Goal: Transaction & Acquisition: Purchase product/service

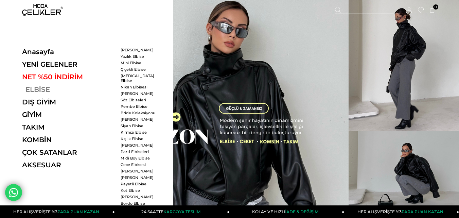
click at [36, 88] on link "ELBİSE" at bounding box center [68, 89] width 93 height 8
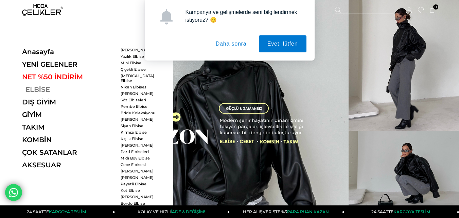
click at [37, 89] on link "ELBİSE" at bounding box center [68, 89] width 93 height 8
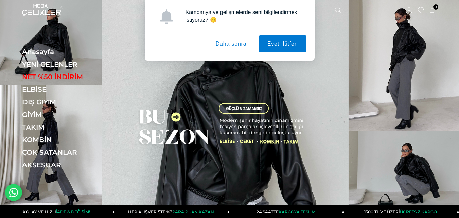
click at [229, 44] on button "Daha sonra" at bounding box center [231, 43] width 48 height 17
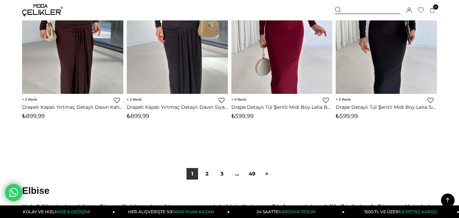
scroll to position [3839, 0]
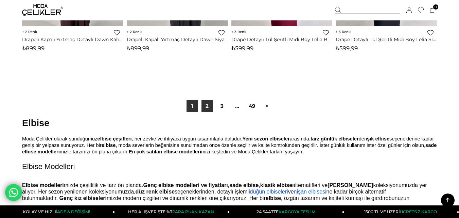
click at [207, 106] on link "2" at bounding box center [207, 106] width 12 height 12
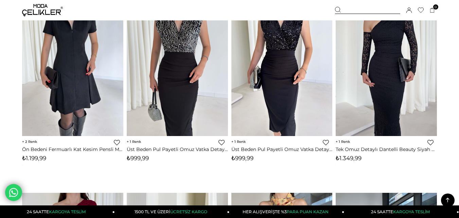
scroll to position [476, 0]
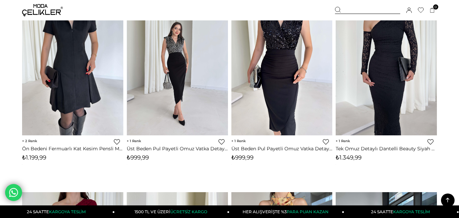
click at [178, 64] on img at bounding box center [177, 68] width 101 height 135
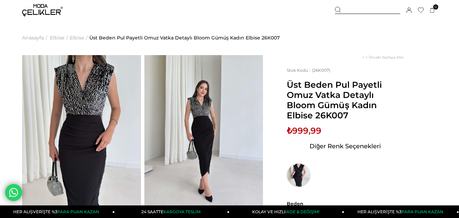
click at [305, 177] on img at bounding box center [299, 175] width 24 height 24
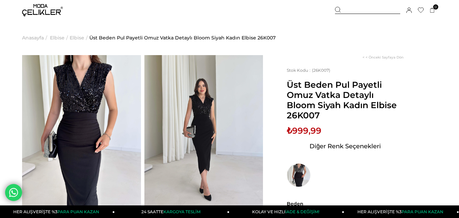
click at [139, 106] on img at bounding box center [81, 134] width 119 height 158
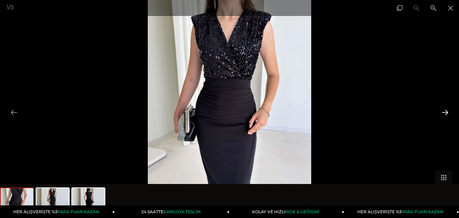
click at [445, 113] on button at bounding box center [445, 112] width 14 height 13
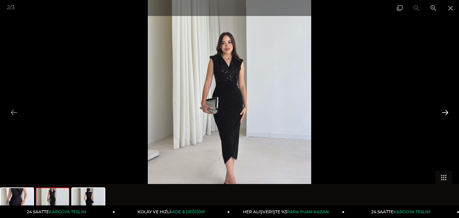
click at [445, 113] on button at bounding box center [445, 112] width 14 height 13
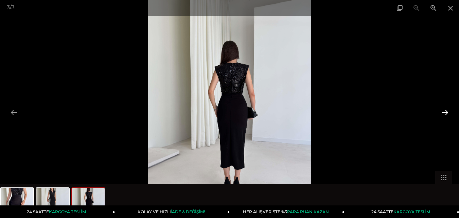
click at [445, 113] on button at bounding box center [445, 112] width 14 height 13
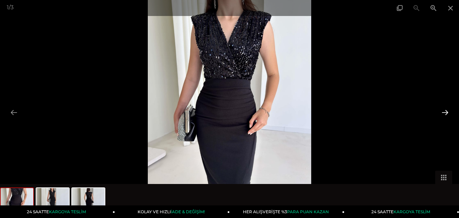
click at [445, 113] on button at bounding box center [445, 112] width 14 height 13
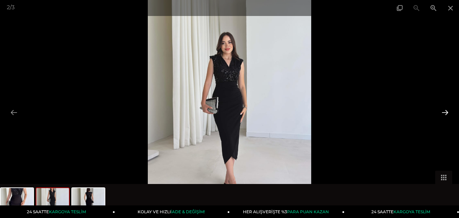
click at [445, 113] on button at bounding box center [445, 112] width 14 height 13
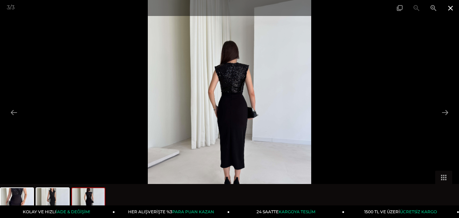
click at [451, 7] on span at bounding box center [450, 8] width 17 height 16
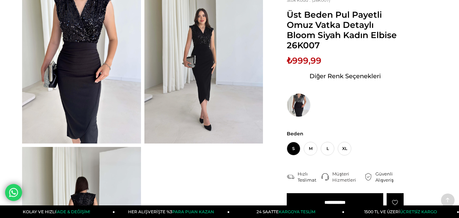
scroll to position [136, 0]
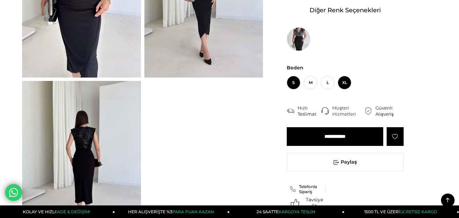
click at [345, 88] on span "XL" at bounding box center [345, 83] width 14 height 14
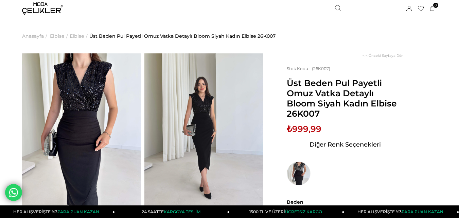
scroll to position [0, 0]
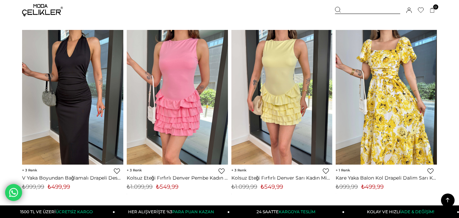
scroll to position [3839, 0]
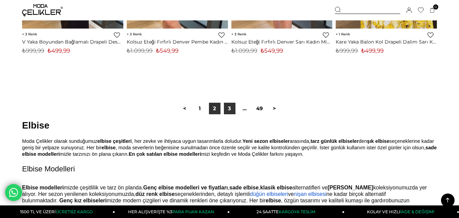
click at [225, 111] on link "3" at bounding box center [230, 109] width 12 height 12
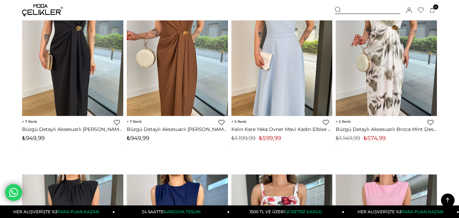
scroll to position [2140, 0]
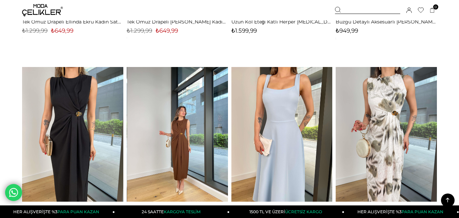
click at [180, 134] on img at bounding box center [177, 134] width 101 height 135
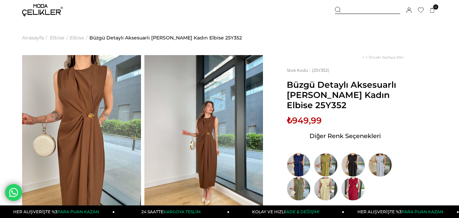
click at [190, 110] on img at bounding box center [203, 134] width 119 height 158
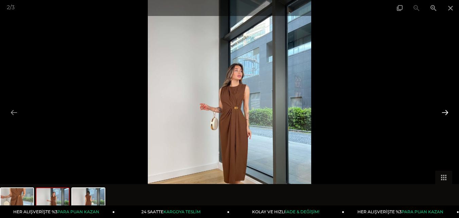
click at [442, 116] on button at bounding box center [445, 112] width 14 height 13
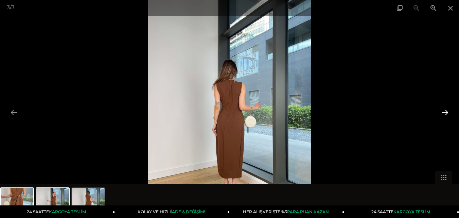
click at [442, 116] on button at bounding box center [445, 112] width 14 height 13
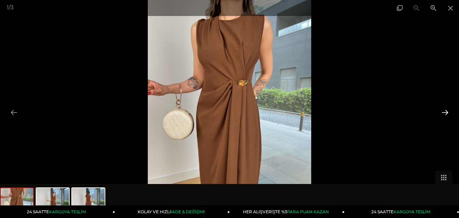
click at [442, 116] on button at bounding box center [445, 112] width 14 height 13
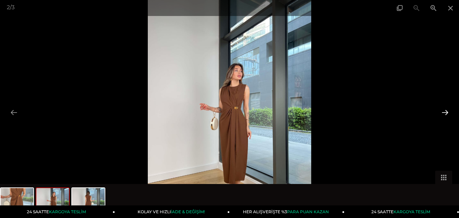
click at [442, 116] on button at bounding box center [445, 112] width 14 height 13
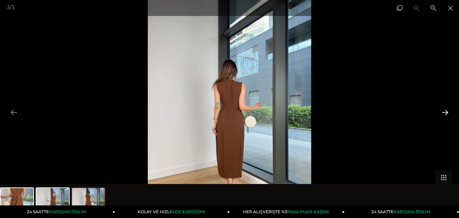
click at [442, 116] on button at bounding box center [445, 112] width 14 height 13
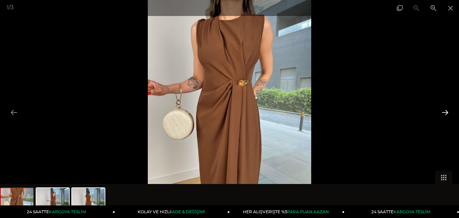
click at [442, 116] on button at bounding box center [445, 112] width 14 height 13
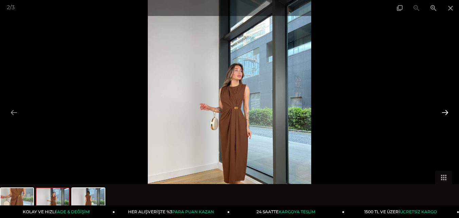
click at [442, 116] on button at bounding box center [445, 112] width 14 height 13
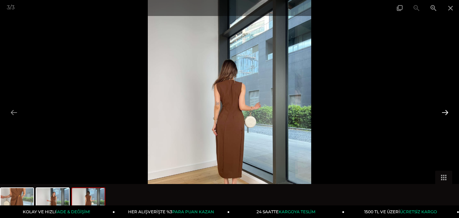
click at [442, 116] on button at bounding box center [445, 112] width 14 height 13
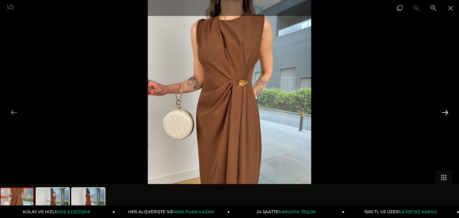
click at [445, 110] on button at bounding box center [445, 112] width 14 height 13
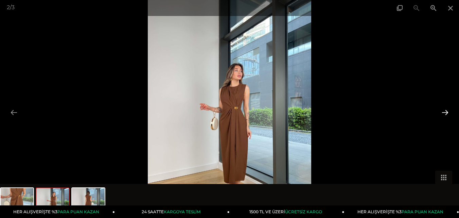
click at [445, 111] on button at bounding box center [445, 112] width 14 height 13
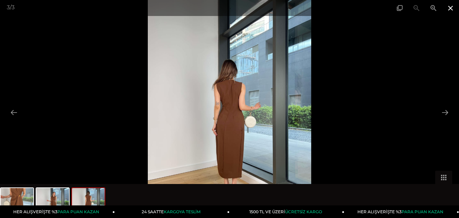
click at [450, 10] on span at bounding box center [450, 8] width 17 height 16
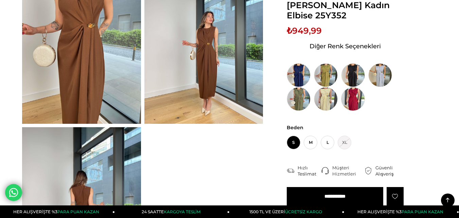
scroll to position [34, 0]
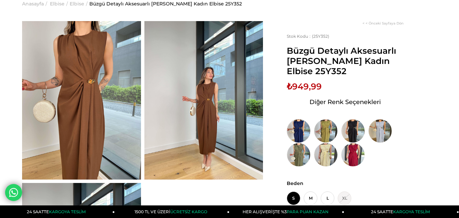
click at [301, 128] on img at bounding box center [299, 131] width 24 height 24
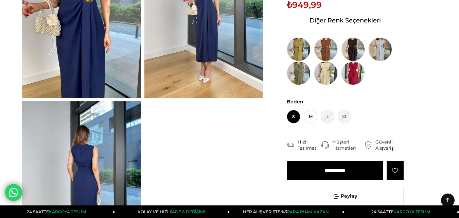
scroll to position [34, 0]
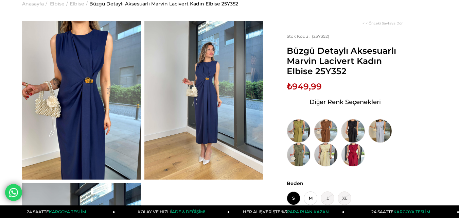
click at [350, 124] on img at bounding box center [353, 131] width 24 height 24
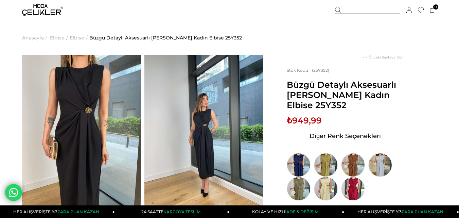
click at [217, 131] on img at bounding box center [203, 134] width 119 height 158
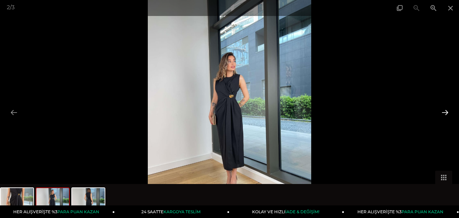
click at [444, 114] on button at bounding box center [445, 112] width 14 height 13
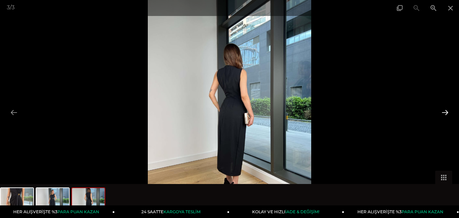
click at [444, 114] on button at bounding box center [445, 112] width 14 height 13
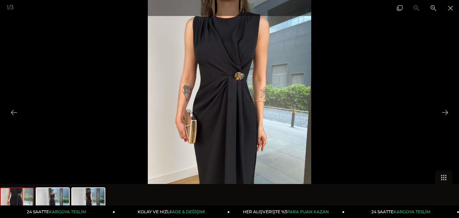
click at [251, 87] on img at bounding box center [229, 109] width 163 height 218
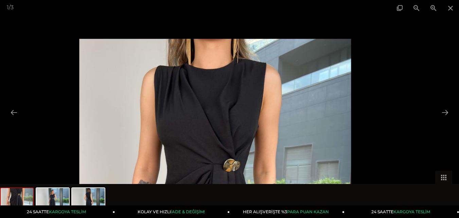
drag, startPoint x: 247, startPoint y: 49, endPoint x: 261, endPoint y: 146, distance: 97.5
click at [261, 146] on img at bounding box center [215, 220] width 272 height 362
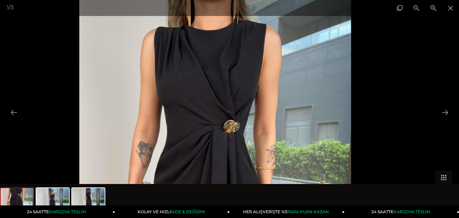
click at [234, 50] on img at bounding box center [215, 181] width 272 height 362
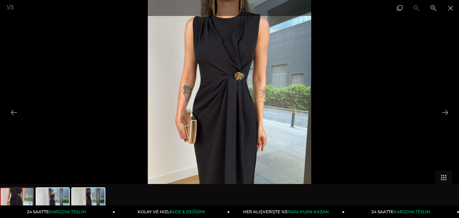
click at [233, 54] on img at bounding box center [229, 109] width 163 height 218
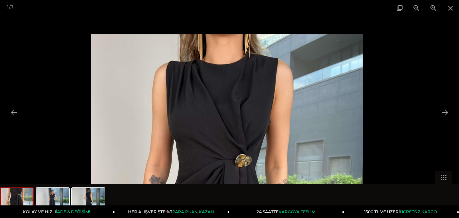
drag, startPoint x: 274, startPoint y: 77, endPoint x: 286, endPoint y: 147, distance: 71.0
click at [286, 147] on img at bounding box center [227, 215] width 272 height 362
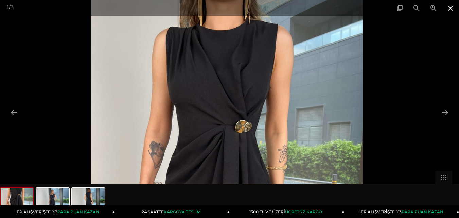
click at [451, 10] on span at bounding box center [450, 8] width 17 height 16
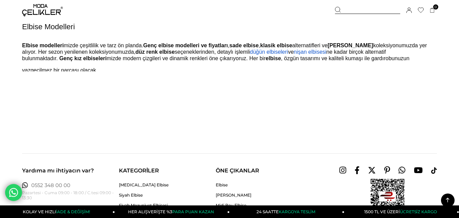
scroll to position [3777, 0]
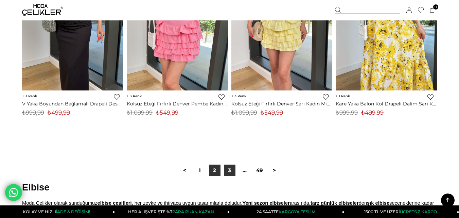
click at [231, 172] on link "3" at bounding box center [230, 170] width 12 height 12
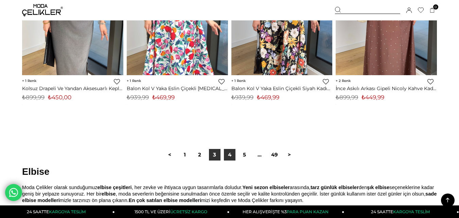
click at [230, 156] on link "4" at bounding box center [230, 155] width 12 height 12
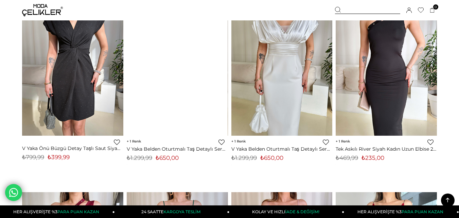
scroll to position [1563, 0]
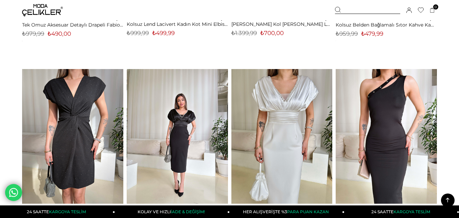
click at [168, 108] on img at bounding box center [177, 136] width 101 height 135
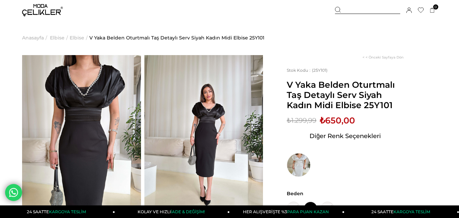
click at [72, 106] on img at bounding box center [81, 134] width 119 height 158
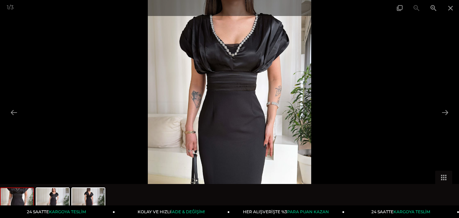
click at [336, 113] on div at bounding box center [229, 109] width 459 height 218
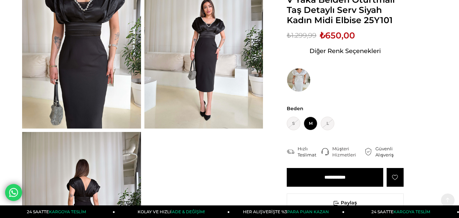
scroll to position [170, 0]
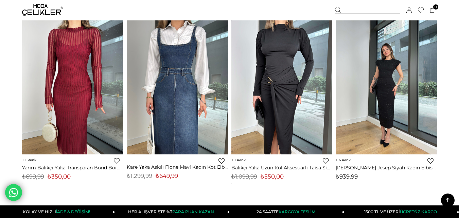
scroll to position [2005, 0]
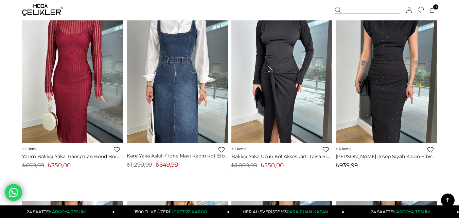
click at [363, 102] on img at bounding box center [386, 75] width 101 height 135
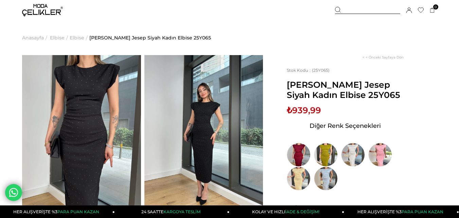
scroll to position [170, 0]
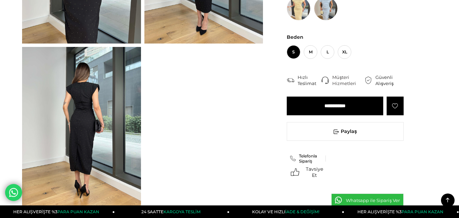
click at [100, 139] on img at bounding box center [81, 126] width 119 height 158
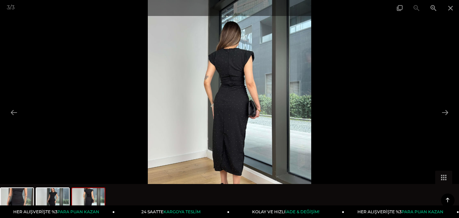
click at [216, 153] on img at bounding box center [229, 109] width 163 height 218
click at [225, 168] on img at bounding box center [229, 109] width 163 height 218
click at [450, 202] on icon at bounding box center [447, 200] width 8 height 8
click at [231, 118] on img at bounding box center [229, 109] width 163 height 218
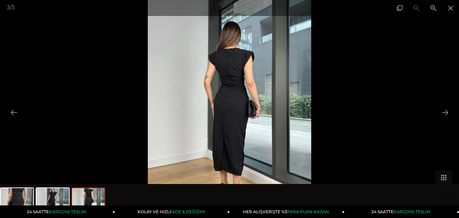
scroll to position [204, 0]
click at [289, 106] on img at bounding box center [229, 109] width 163 height 218
drag, startPoint x: 274, startPoint y: 141, endPoint x: 270, endPoint y: 106, distance: 34.8
click at [272, 113] on img at bounding box center [229, 109] width 163 height 218
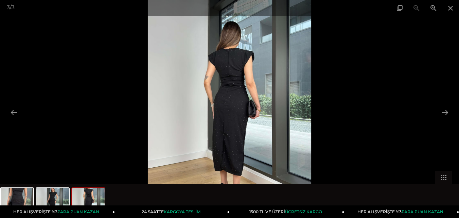
click at [237, 130] on img at bounding box center [229, 109] width 163 height 218
drag, startPoint x: 451, startPoint y: 8, endPoint x: 428, endPoint y: 20, distance: 26.0
click at [451, 8] on span at bounding box center [450, 8] width 17 height 16
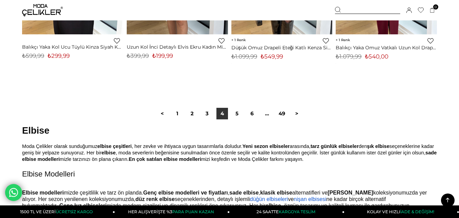
scroll to position [3848, 0]
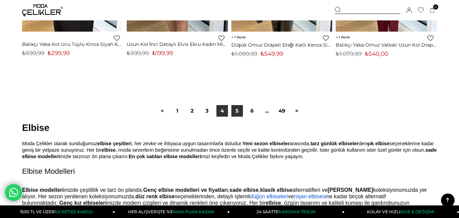
click at [238, 111] on link "5" at bounding box center [237, 111] width 12 height 12
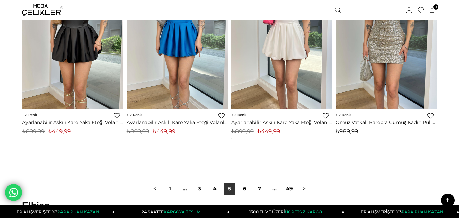
scroll to position [3839, 0]
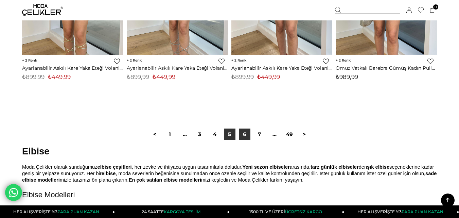
click at [246, 132] on link "6" at bounding box center [245, 134] width 12 height 12
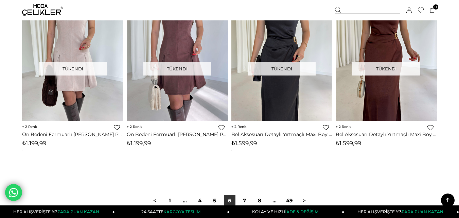
scroll to position [3873, 0]
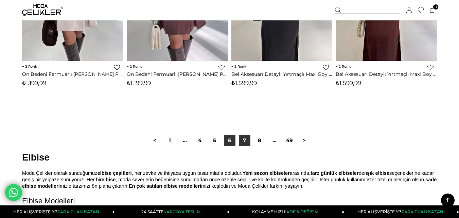
click at [243, 139] on link "7" at bounding box center [245, 141] width 12 height 12
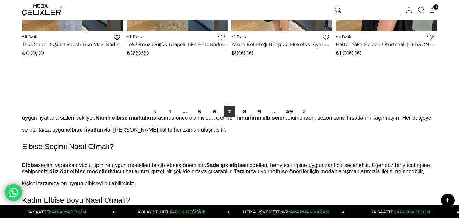
scroll to position [170, 0]
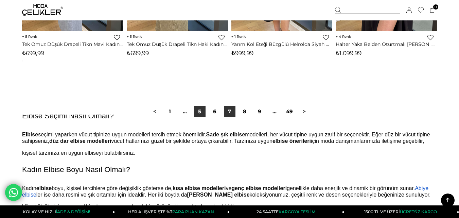
click at [200, 112] on link "5" at bounding box center [200, 112] width 12 height 12
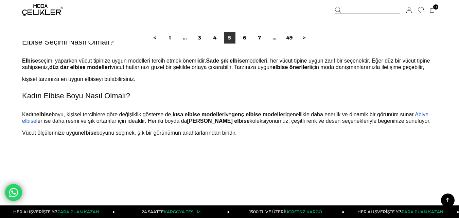
scroll to position [3873, 0]
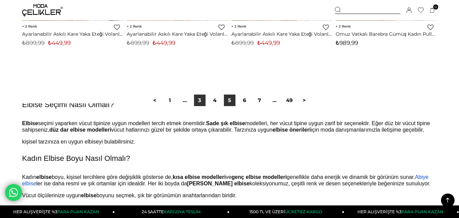
click at [199, 100] on link "3" at bounding box center [200, 100] width 12 height 12
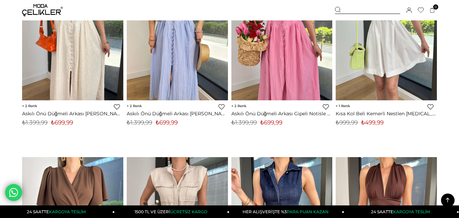
scroll to position [3193, 0]
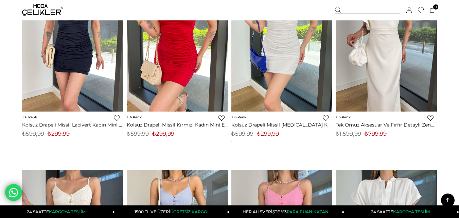
click at [382, 12] on div at bounding box center [367, 10] width 65 height 7
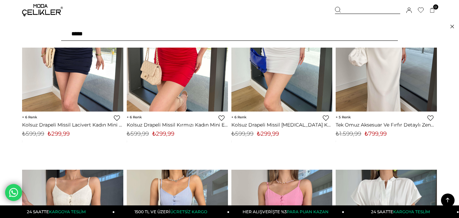
click at [382, 10] on div at bounding box center [367, 10] width 65 height 7
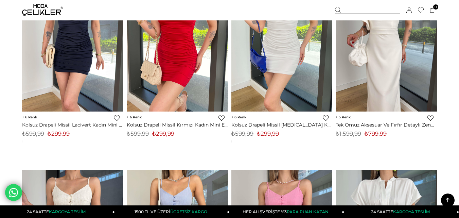
drag, startPoint x: 371, startPoint y: 11, endPoint x: 244, endPoint y: 34, distance: 129.8
click at [371, 11] on div at bounding box center [367, 10] width 65 height 7
click at [336, 10] on icon at bounding box center [338, 10] width 6 height 6
click at [347, 9] on div at bounding box center [367, 10] width 65 height 7
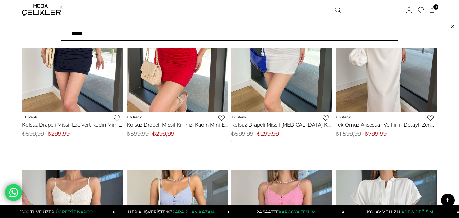
click at [334, 21] on div "***" at bounding box center [229, 33] width 459 height 27
click at [329, 33] on input "text" at bounding box center [229, 34] width 337 height 14
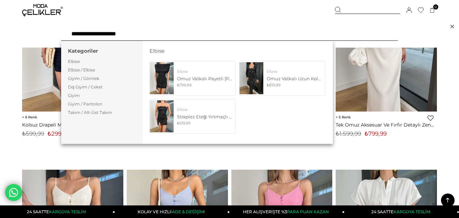
type input "**********"
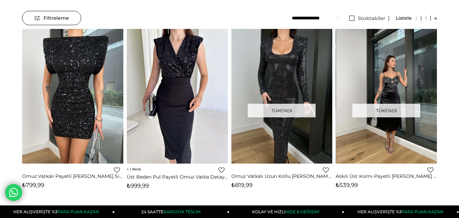
scroll to position [102, 0]
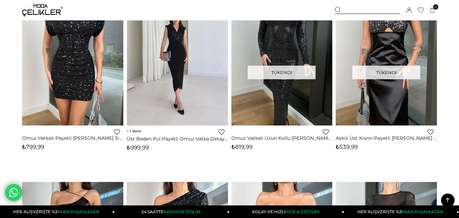
click at [182, 64] on img at bounding box center [177, 58] width 101 height 135
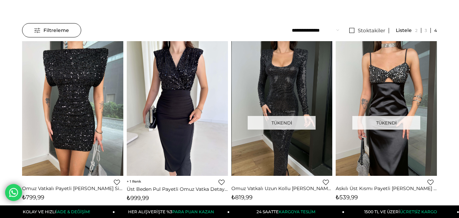
scroll to position [102, 0]
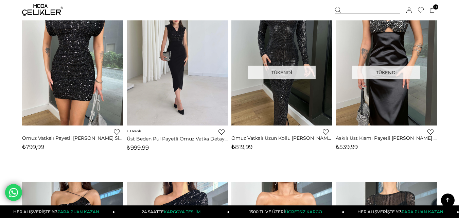
click at [185, 59] on img at bounding box center [177, 58] width 101 height 135
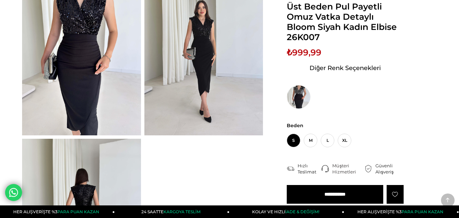
scroll to position [170, 0]
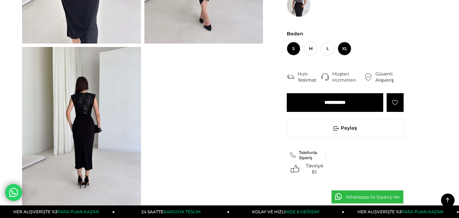
click at [341, 44] on span "XL" at bounding box center [345, 49] width 14 height 14
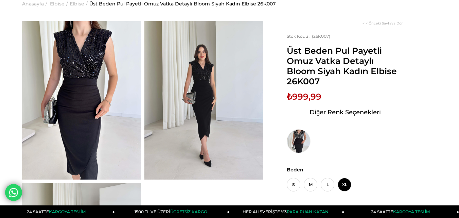
click at [97, 107] on img at bounding box center [81, 100] width 119 height 158
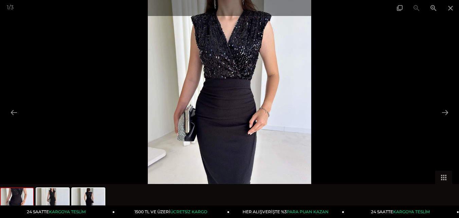
click at [94, 88] on div at bounding box center [229, 109] width 459 height 218
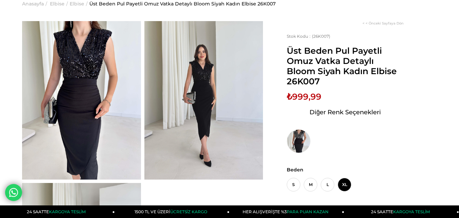
click at [52, 90] on img at bounding box center [81, 100] width 119 height 158
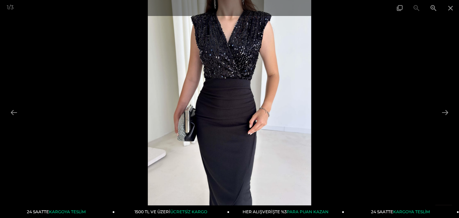
click at [228, 85] on img at bounding box center [229, 109] width 163 height 218
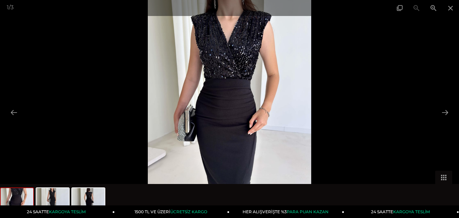
click at [228, 88] on img at bounding box center [229, 109] width 163 height 218
drag, startPoint x: 228, startPoint y: 88, endPoint x: 232, endPoint y: 84, distance: 5.8
drag, startPoint x: 232, startPoint y: 84, endPoint x: 432, endPoint y: 10, distance: 213.0
click at [432, 10] on span at bounding box center [433, 8] width 17 height 16
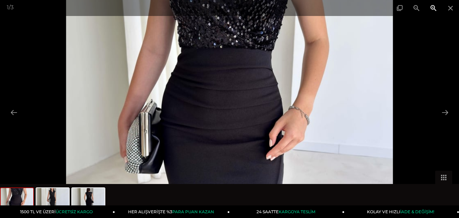
click at [432, 8] on span at bounding box center [433, 8] width 17 height 16
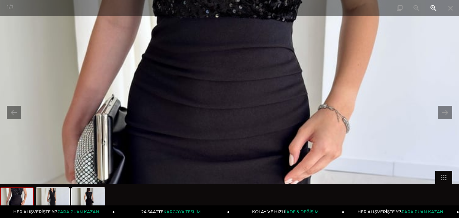
click at [430, 10] on span at bounding box center [433, 8] width 17 height 16
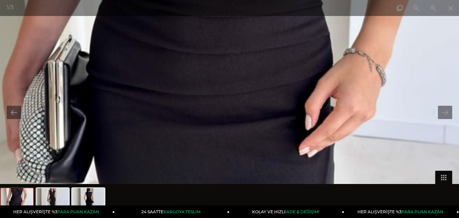
drag, startPoint x: 293, startPoint y: 86, endPoint x: 289, endPoint y: 31, distance: 54.8
click at [289, 31] on img at bounding box center [226, 54] width 654 height 871
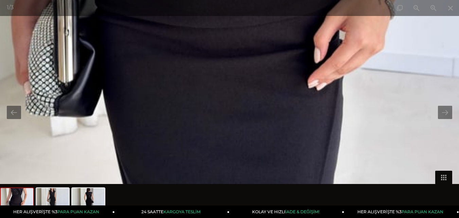
drag, startPoint x: 301, startPoint y: 154, endPoint x: 315, endPoint y: 68, distance: 86.7
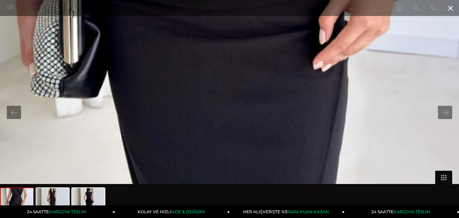
click at [450, 4] on span at bounding box center [450, 8] width 17 height 16
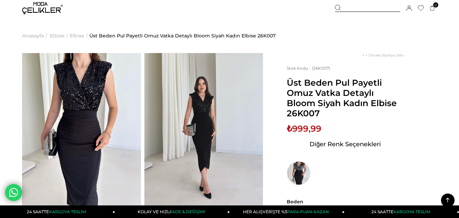
scroll to position [0, 0]
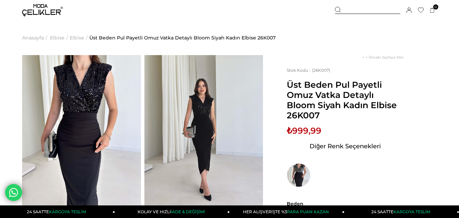
click at [249, 64] on img at bounding box center [203, 134] width 119 height 158
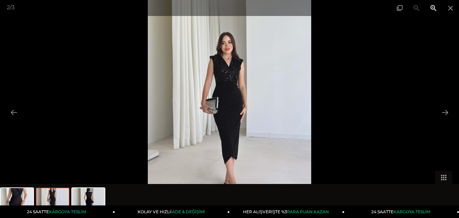
click at [430, 8] on span at bounding box center [433, 8] width 17 height 16
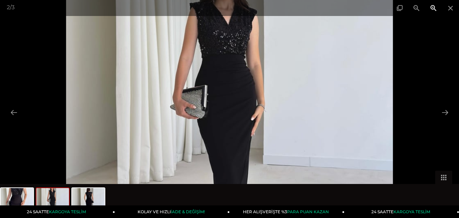
click at [431, 9] on span at bounding box center [433, 8] width 17 height 16
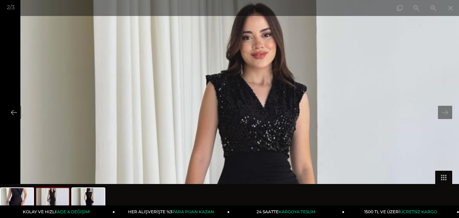
drag, startPoint x: 264, startPoint y: 81, endPoint x: 300, endPoint y: 207, distance: 131.1
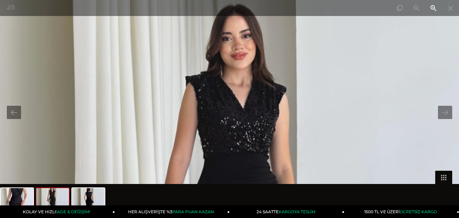
click at [430, 7] on span at bounding box center [433, 8] width 17 height 16
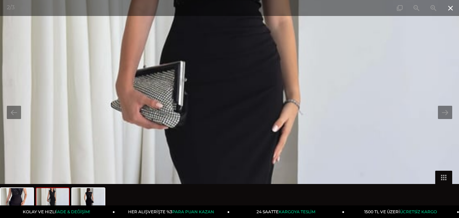
click at [449, 10] on span at bounding box center [450, 8] width 17 height 16
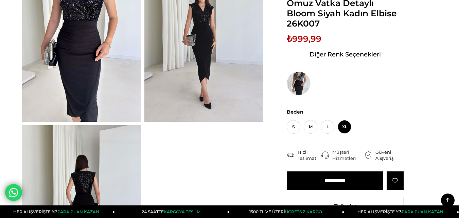
scroll to position [34, 0]
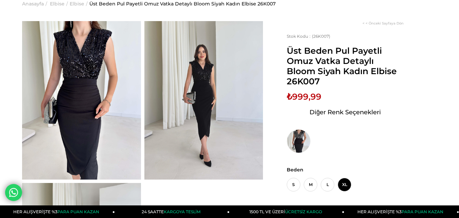
click at [112, 68] on img at bounding box center [81, 100] width 119 height 158
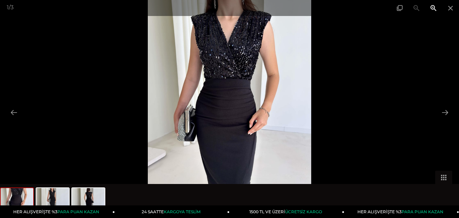
click at [438, 6] on span at bounding box center [433, 8] width 17 height 16
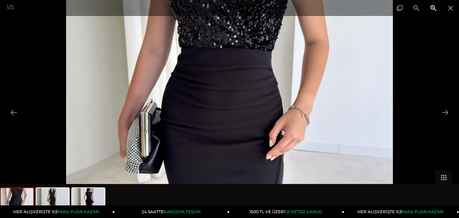
click at [432, 8] on span at bounding box center [433, 8] width 17 height 16
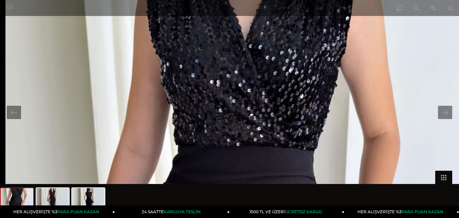
drag, startPoint x: 303, startPoint y: 93, endPoint x: 332, endPoint y: 231, distance: 140.6
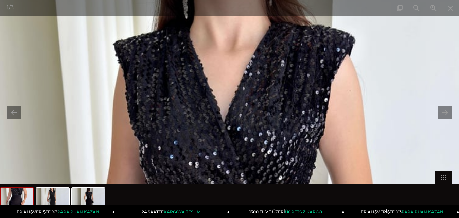
drag, startPoint x: 329, startPoint y: 148, endPoint x: 328, endPoint y: 188, distance: 39.8
click at [328, 188] on div "1 / 3" at bounding box center [229, 109] width 459 height 218
click at [438, 8] on span at bounding box center [433, 8] width 17 height 16
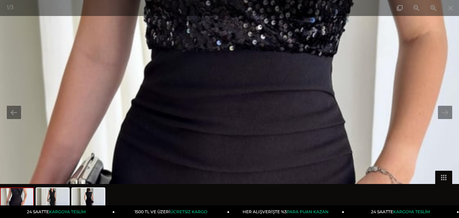
drag, startPoint x: 297, startPoint y: 73, endPoint x: 331, endPoint y: 231, distance: 161.1
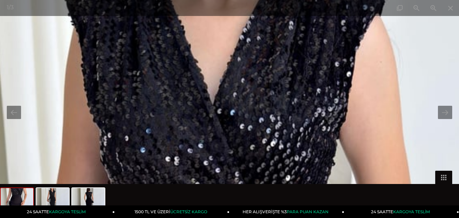
drag, startPoint x: 340, startPoint y: 161, endPoint x: 311, endPoint y: 206, distance: 53.0
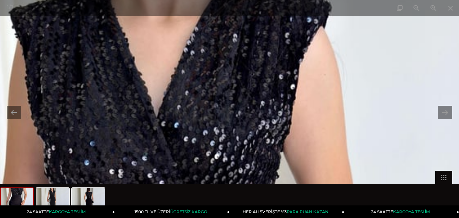
drag, startPoint x: 313, startPoint y: 146, endPoint x: 271, endPoint y: 164, distance: 44.7
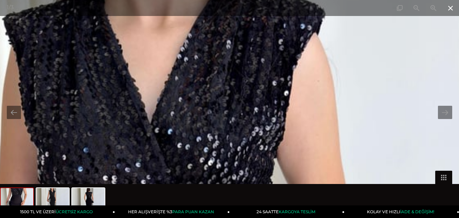
click at [447, 11] on span at bounding box center [450, 8] width 17 height 16
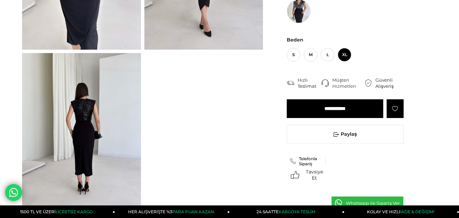
scroll to position [204, 0]
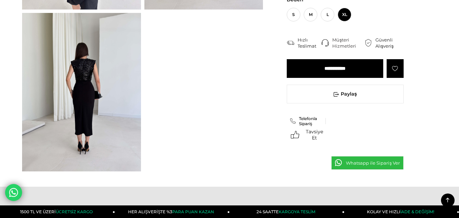
click at [104, 48] on img at bounding box center [81, 92] width 119 height 158
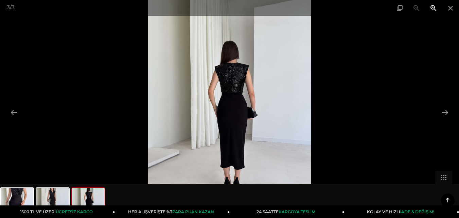
click at [435, 8] on span at bounding box center [433, 8] width 17 height 16
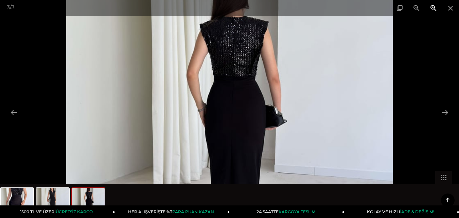
click at [435, 8] on span at bounding box center [433, 8] width 17 height 16
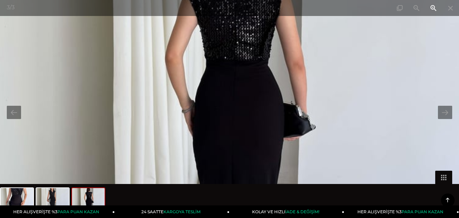
click at [435, 8] on span at bounding box center [433, 8] width 17 height 16
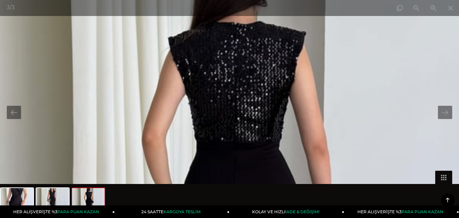
drag, startPoint x: 265, startPoint y: 94, endPoint x: 265, endPoint y: 210, distance: 116.5
click at [265, 210] on body "Menü Üye Girişi Üye Ol Hesabım Çıkış Yap [GEOGRAPHIC_DATA] Favorilerim Yardım S…" at bounding box center [229, 207] width 459 height 823
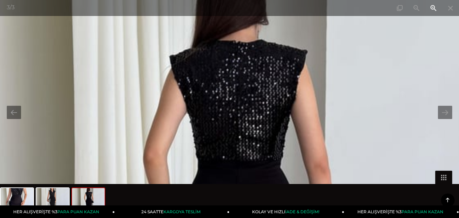
click at [432, 12] on span at bounding box center [433, 8] width 17 height 16
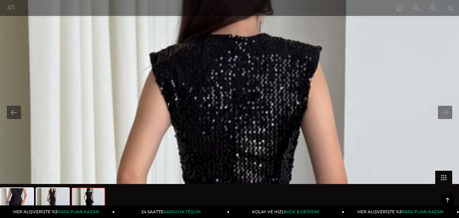
drag, startPoint x: 335, startPoint y: 24, endPoint x: 330, endPoint y: 181, distance: 156.7
click at [431, 12] on span at bounding box center [433, 8] width 17 height 16
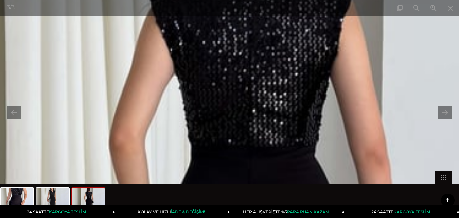
drag, startPoint x: 338, startPoint y: 74, endPoint x: 341, endPoint y: 228, distance: 153.9
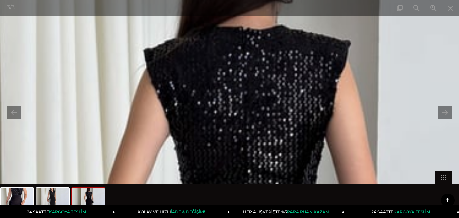
drag, startPoint x: 350, startPoint y: 148, endPoint x: 347, endPoint y: 157, distance: 9.2
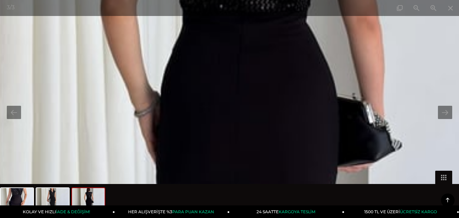
scroll to position [442, 0]
click at [450, 11] on span at bounding box center [450, 8] width 17 height 16
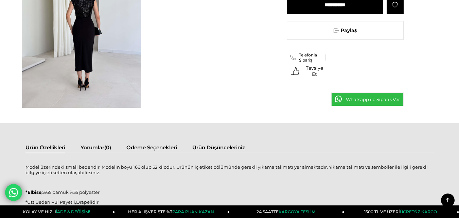
scroll to position [204, 0]
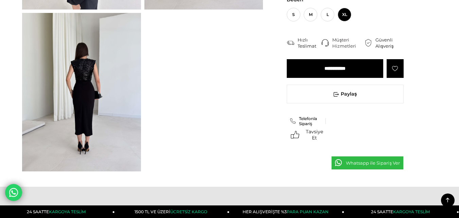
click at [395, 162] on link "Whatsapp ile Sipariş Ver" at bounding box center [367, 163] width 72 height 14
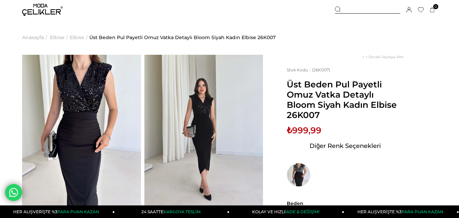
scroll to position [0, 0]
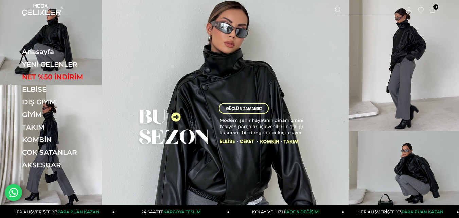
click at [369, 4] on div "Sepetim 0 Ürün Sepetinizde ürün bulunmamaktadır. Genel Toplam : Sepetim SİPARİŞ…" at bounding box center [386, 10] width 102 height 20
click at [362, 11] on div at bounding box center [367, 10] width 65 height 7
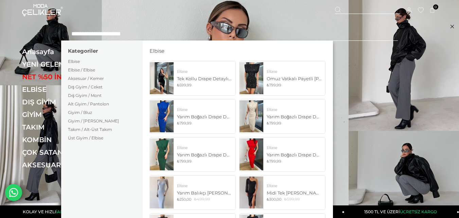
type input "**********"
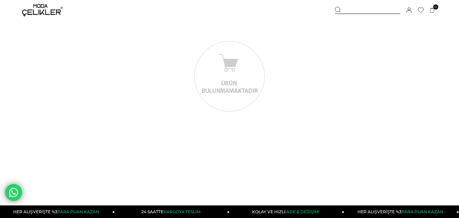
click at [363, 0] on div "Sepetim 0 Ürün Sepetinizde ürün bulunmamaktadır. Genel Toplam : Sepetim SİPARİŞ…" at bounding box center [386, 10] width 102 height 20
click at [354, 8] on div at bounding box center [367, 10] width 65 height 7
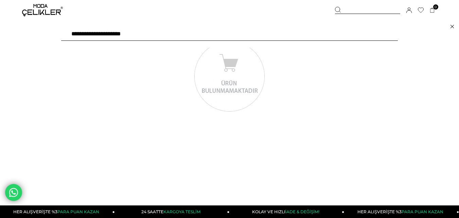
click at [189, 37] on input "**********" at bounding box center [229, 34] width 337 height 14
type input "**********"
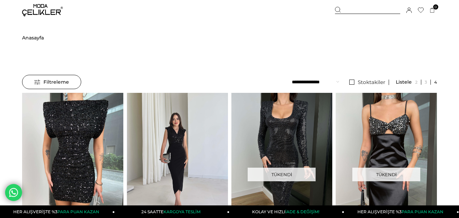
click at [188, 146] on img at bounding box center [177, 160] width 101 height 135
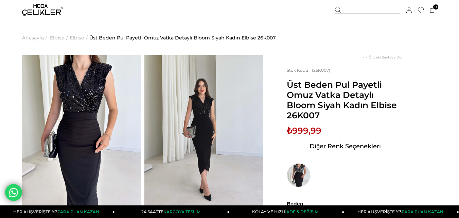
scroll to position [136, 0]
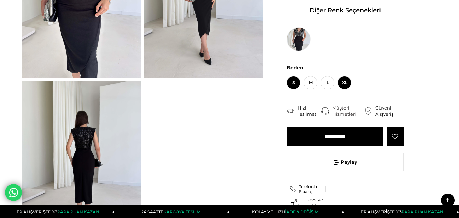
click at [348, 81] on span "XL" at bounding box center [345, 83] width 14 height 14
click at [338, 137] on input "**********" at bounding box center [335, 136] width 96 height 19
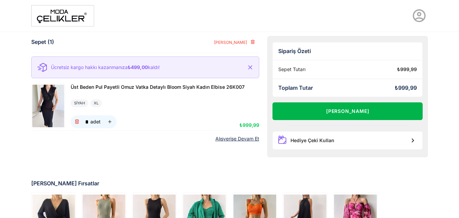
click at [314, 113] on button "Alışverişi Tamamla" at bounding box center [347, 111] width 150 height 18
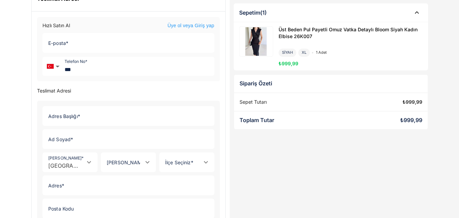
scroll to position [1, 0]
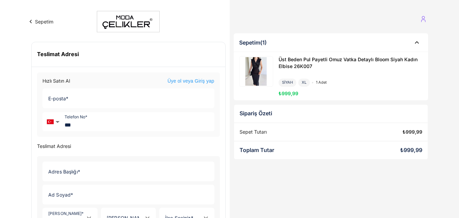
click at [203, 81] on link "Üye ol veya Giriş yap" at bounding box center [190, 81] width 47 height 7
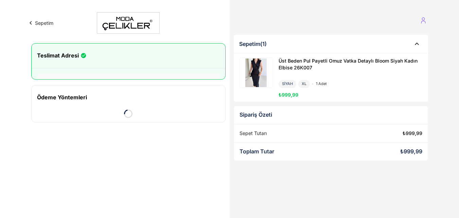
scroll to position [0, 0]
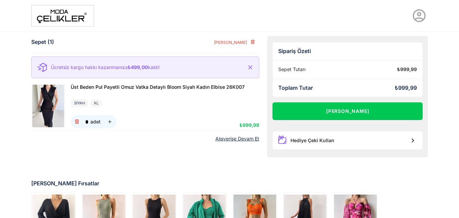
click at [251, 139] on link "Alışverişe Devam Et" at bounding box center [237, 139] width 44 height 6
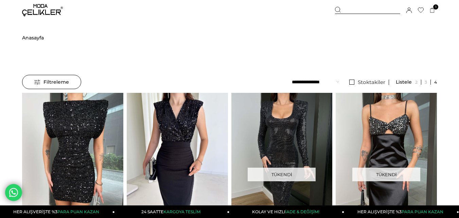
click at [440, 9] on div "Menü Üye Girişi Üye Ol Hesabım Çıkış Yap [GEOGRAPHIC_DATA] Favorilerim Yardım S…" at bounding box center [229, 10] width 459 height 20
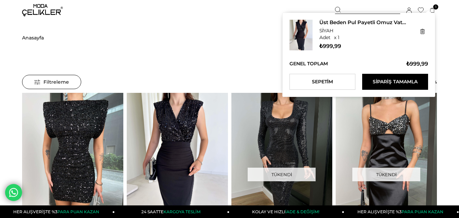
click at [434, 7] on span "1" at bounding box center [435, 6] width 5 height 5
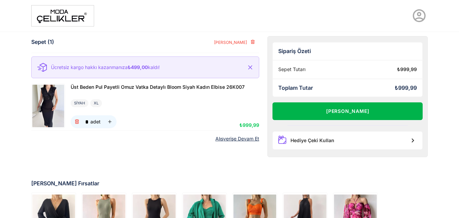
click at [398, 114] on button "[PERSON_NAME]" at bounding box center [347, 111] width 150 height 18
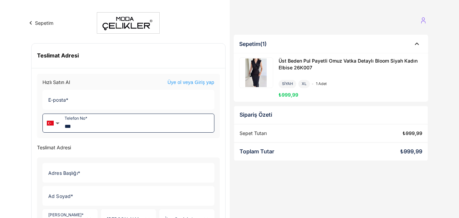
click at [110, 122] on input "***" at bounding box center [138, 123] width 152 height 18
type input "**********"
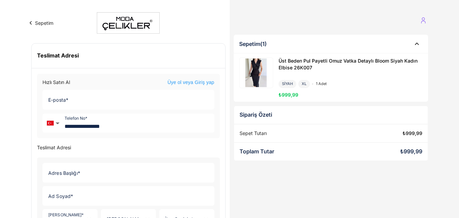
click at [65, 173] on input "Adres Başlığı *" at bounding box center [126, 172] width 167 height 19
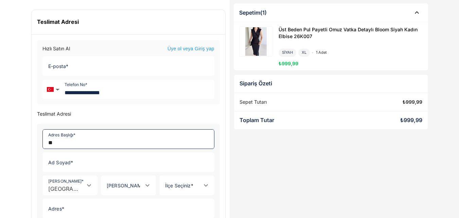
scroll to position [102, 0]
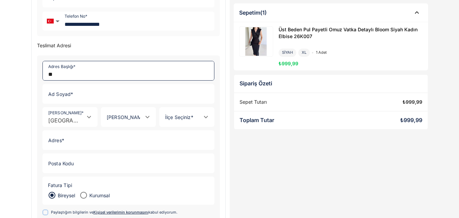
type input "**"
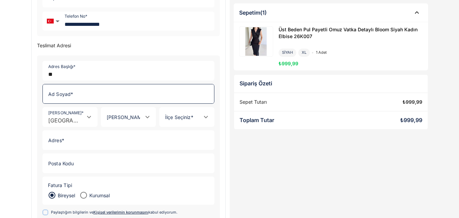
click at [83, 101] on input "Ad Soyad *" at bounding box center [126, 93] width 167 height 19
type input "**********"
click at [74, 120] on input "[PERSON_NAME] *" at bounding box center [63, 120] width 41 height 6
type input "*******"
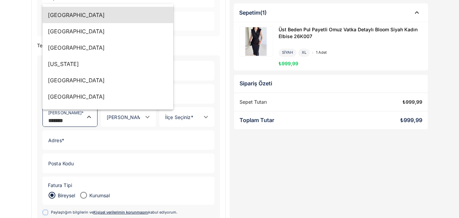
click at [89, 118] on icon "Close" at bounding box center [89, 117] width 8 height 8
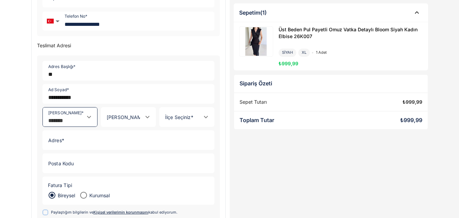
click at [119, 118] on input "[PERSON_NAME] *" at bounding box center [121, 120] width 41 height 6
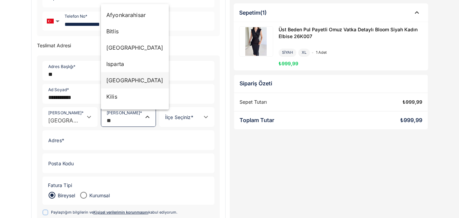
click at [123, 80] on div "[GEOGRAPHIC_DATA]" at bounding box center [134, 80] width 57 height 8
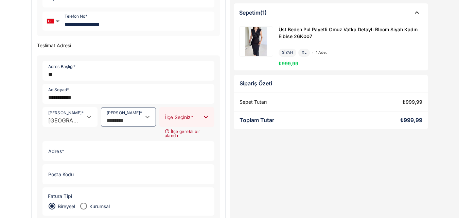
type input "********"
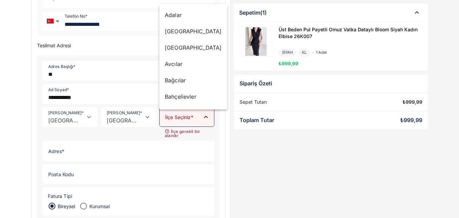
click at [180, 115] on div at bounding box center [180, 116] width 41 height 19
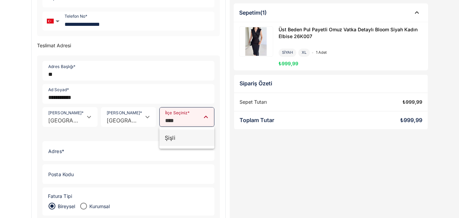
click at [182, 141] on div "Şişli" at bounding box center [187, 138] width 44 height 8
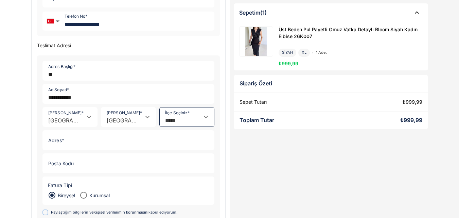
type input "*****"
click at [73, 149] on input "Adres *" at bounding box center [126, 139] width 167 height 19
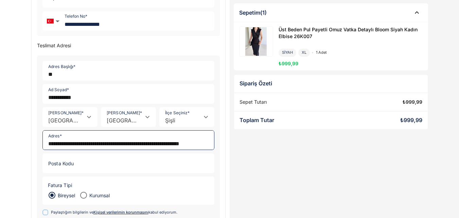
scroll to position [0, 47]
type input "**********"
click at [72, 172] on input "Posta Kodu" at bounding box center [126, 163] width 167 height 19
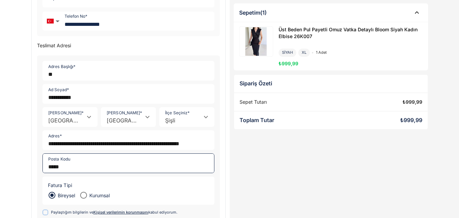
scroll to position [171, 0]
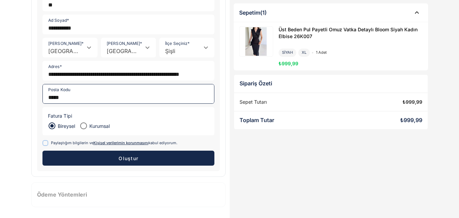
type input "*****"
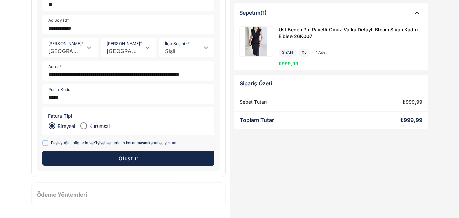
click at [48, 142] on span at bounding box center [45, 143] width 6 height 6
click at [133, 160] on span "Oluştur" at bounding box center [128, 158] width 20 height 6
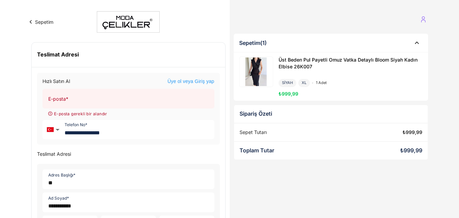
scroll to position [0, 0]
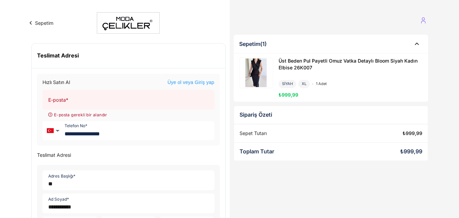
click at [98, 97] on input "E-posta *" at bounding box center [126, 99] width 167 height 19
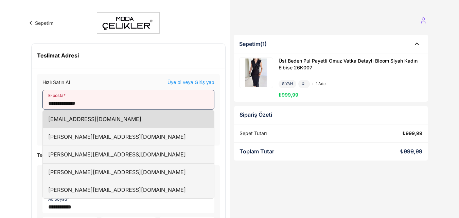
click at [97, 116] on div "[EMAIL_ADDRESS][DOMAIN_NAME]" at bounding box center [128, 119] width 171 height 18
type input "**********"
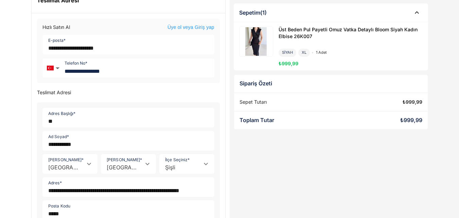
scroll to position [170, 0]
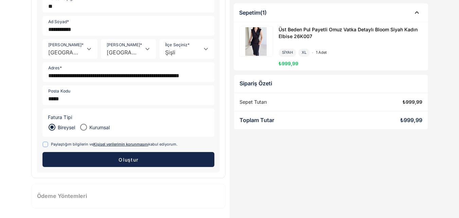
click at [171, 159] on button "Oluştur" at bounding box center [128, 159] width 172 height 15
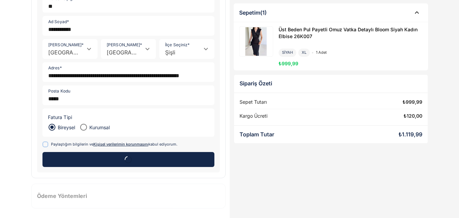
scroll to position [73, 0]
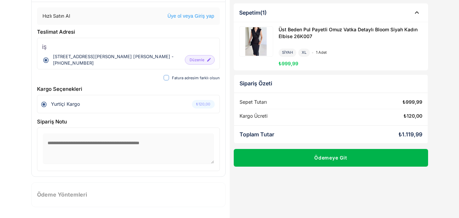
click at [337, 155] on button "Ödemeye Git" at bounding box center [331, 158] width 194 height 18
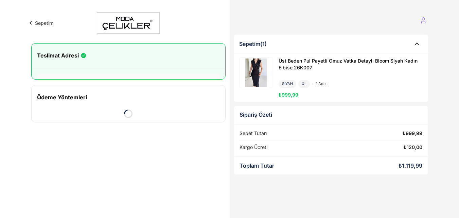
scroll to position [0, 0]
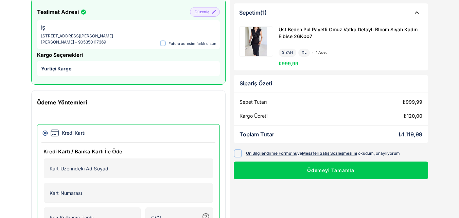
scroll to position [94, 0]
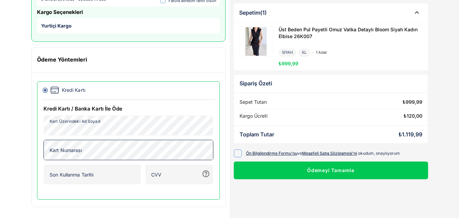
click at [72, 160] on div "Kart Numarası Kart Numarası" at bounding box center [128, 150] width 169 height 20
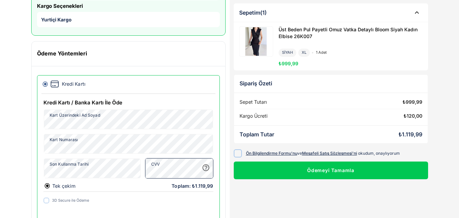
scroll to position [120, 0]
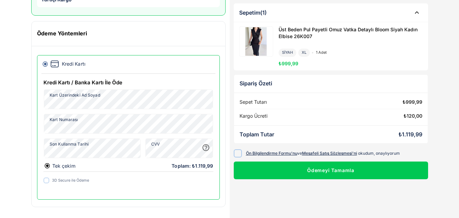
click at [241, 152] on div at bounding box center [238, 153] width 8 height 8
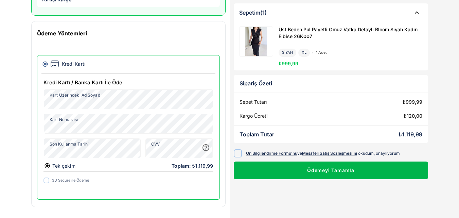
click at [353, 170] on button "Ödemeyi Tamamla" at bounding box center [331, 170] width 194 height 18
